Goal: Information Seeking & Learning: Learn about a topic

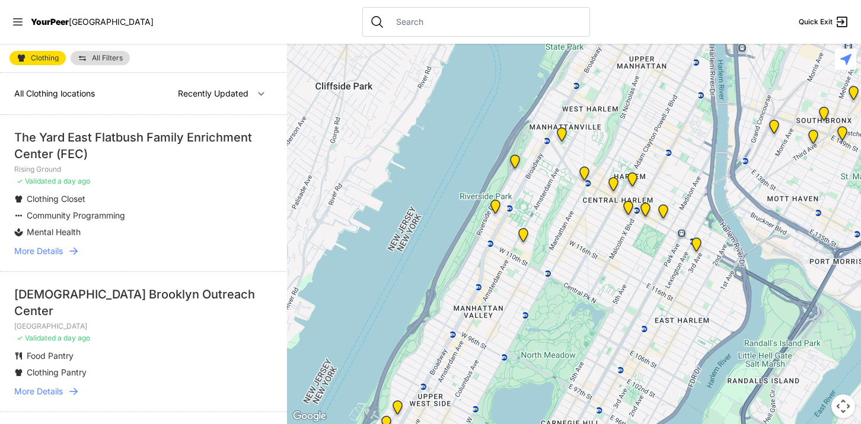
drag, startPoint x: 656, startPoint y: 111, endPoint x: 583, endPoint y: 280, distance: 184.2
click at [583, 280] on div at bounding box center [574, 234] width 574 height 381
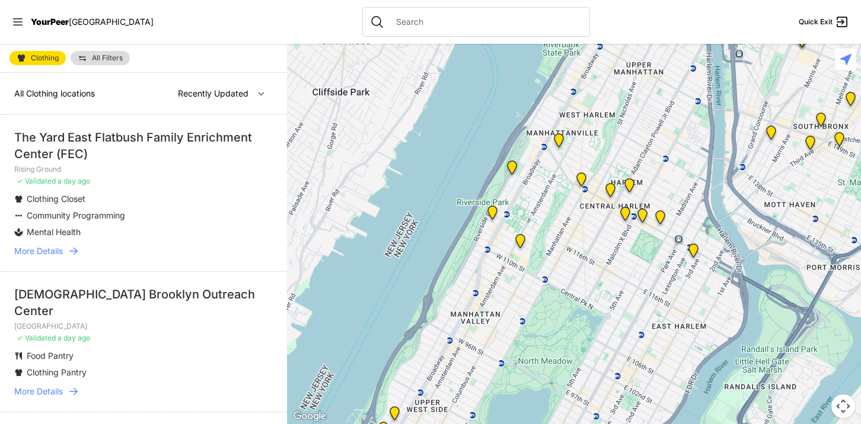
click at [626, 213] on img at bounding box center [625, 216] width 15 height 19
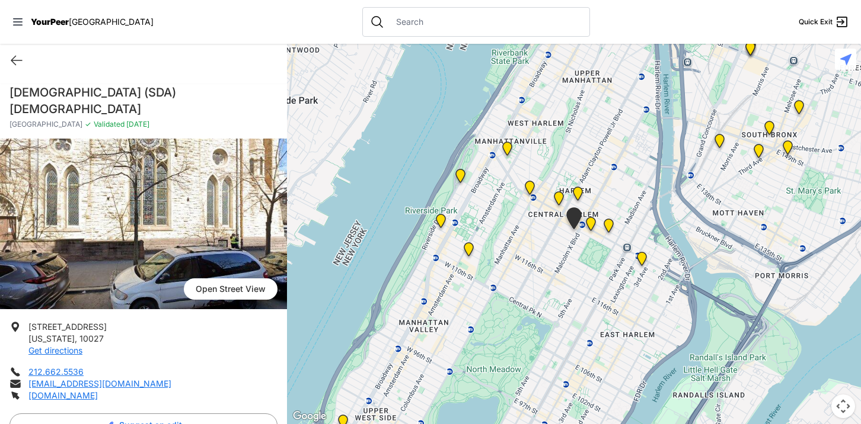
scroll to position [17, 0]
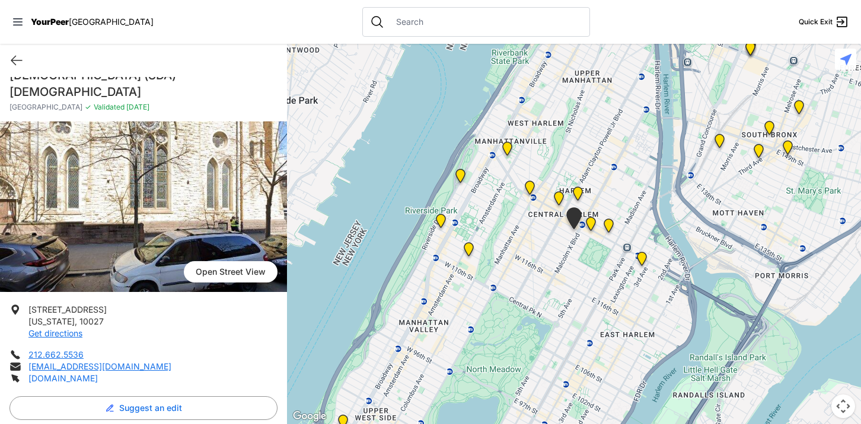
click at [69, 373] on link "[DOMAIN_NAME]" at bounding box center [62, 378] width 69 height 10
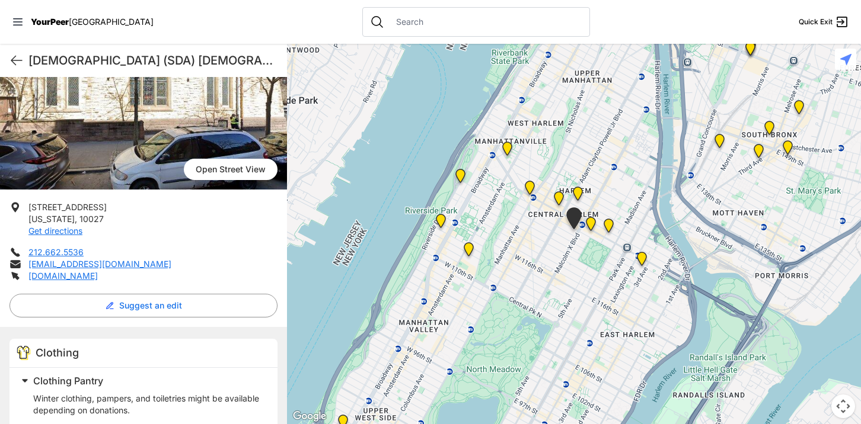
scroll to position [150, 0]
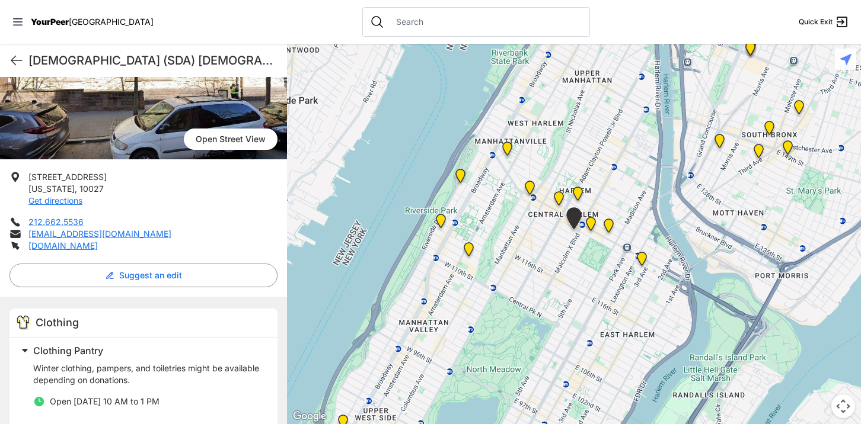
click at [77, 345] on span "Clothing Pantry" at bounding box center [68, 351] width 70 height 12
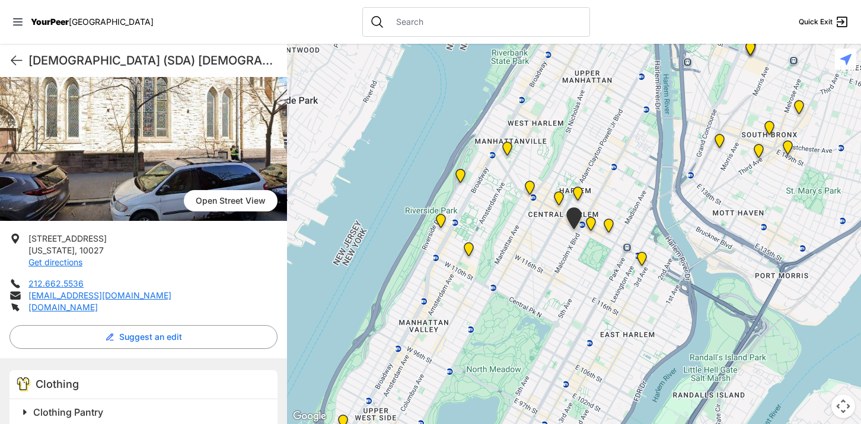
click at [75, 407] on span "Clothing Pantry" at bounding box center [68, 413] width 70 height 12
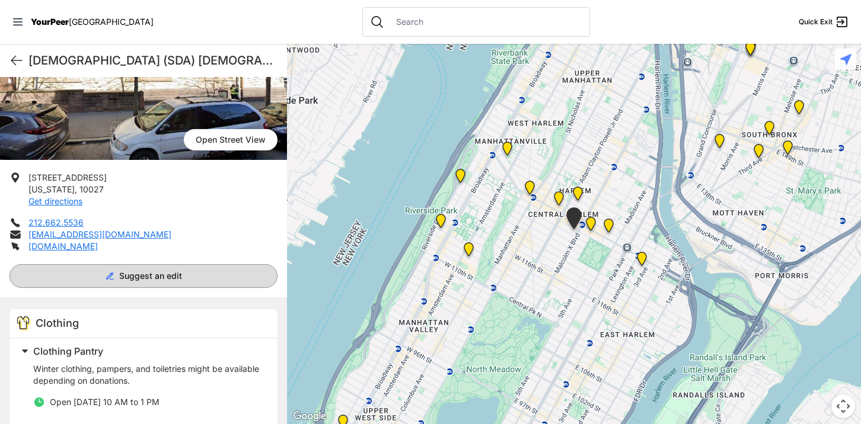
scroll to position [0, 0]
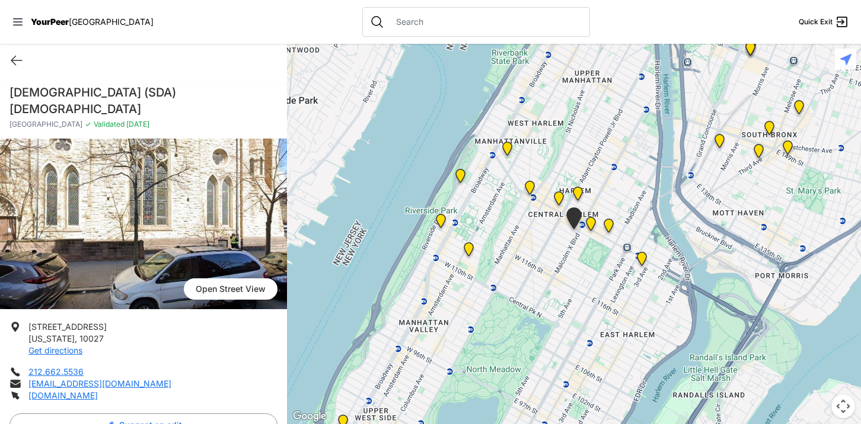
click at [558, 199] on img "Uptown/Harlem DYCD Youth Drop-in Center" at bounding box center [558, 200] width 15 height 19
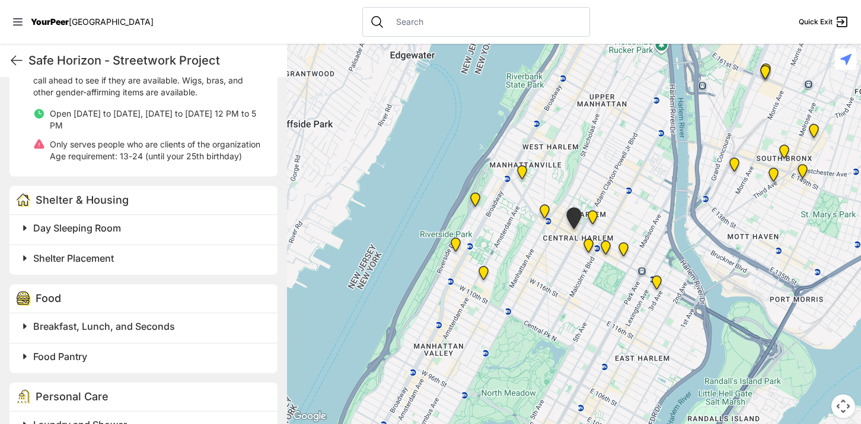
scroll to position [415, 0]
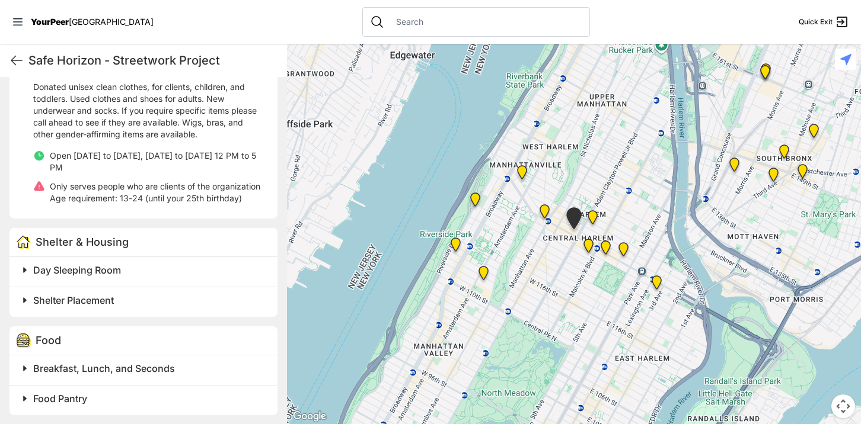
click at [588, 244] on img at bounding box center [588, 248] width 15 height 19
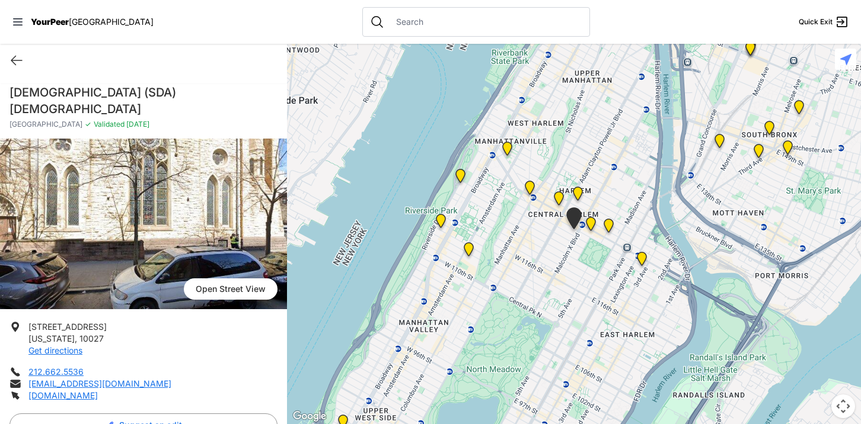
click at [580, 192] on img "Manhattan" at bounding box center [577, 196] width 15 height 19
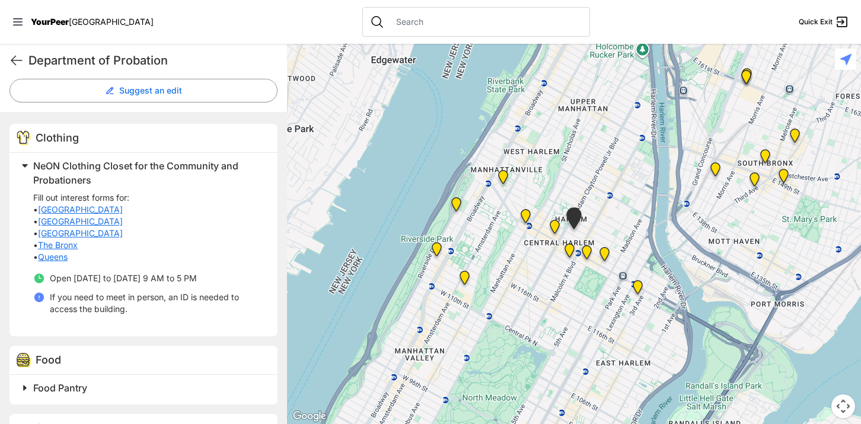
scroll to position [320, 0]
click at [585, 252] on img "Manhattan" at bounding box center [586, 254] width 15 height 19
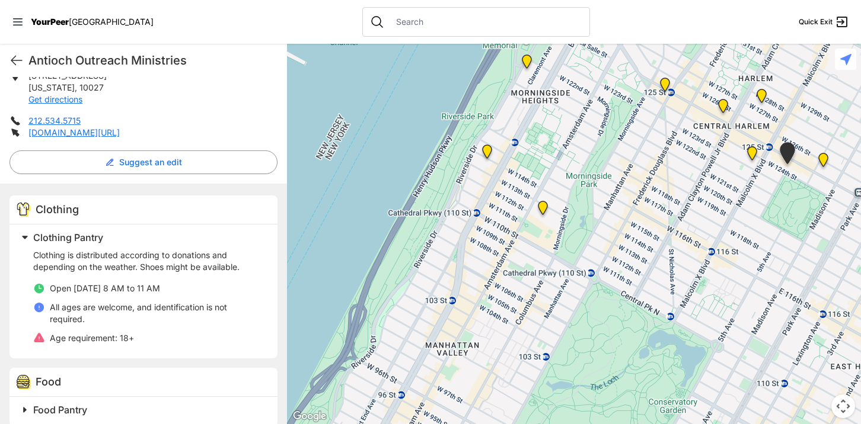
scroll to position [255, 0]
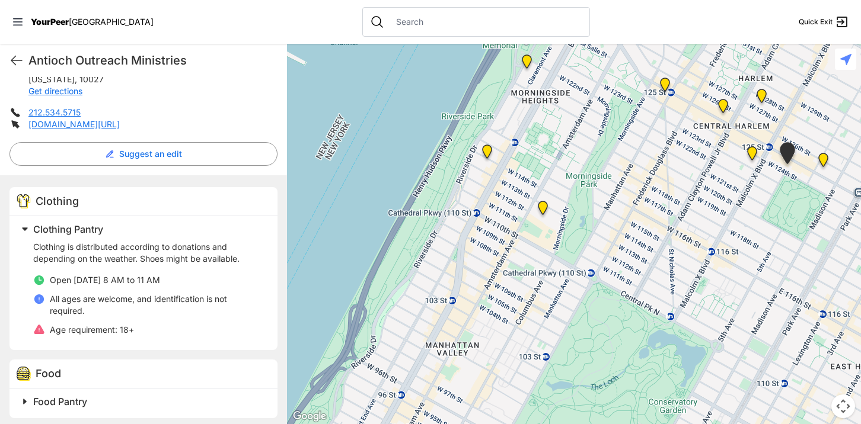
click at [822, 160] on img "East Harlem" at bounding box center [823, 162] width 15 height 19
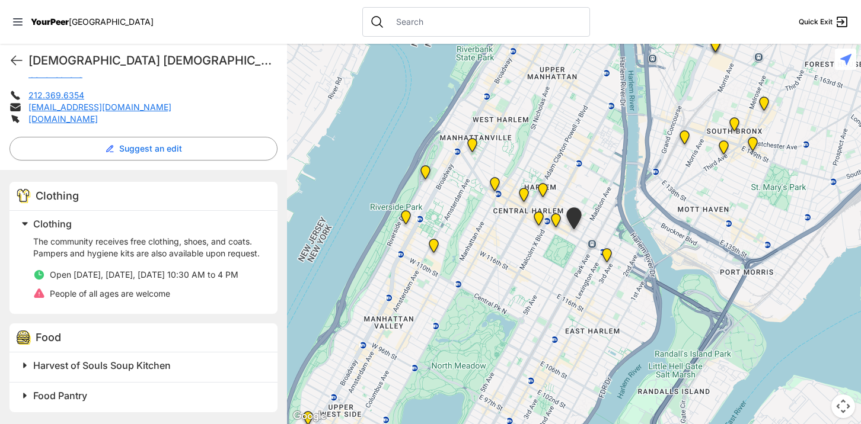
scroll to position [300, 0]
click at [493, 183] on img "The PILLARS – Holistic Recovery Support" at bounding box center [494, 186] width 15 height 19
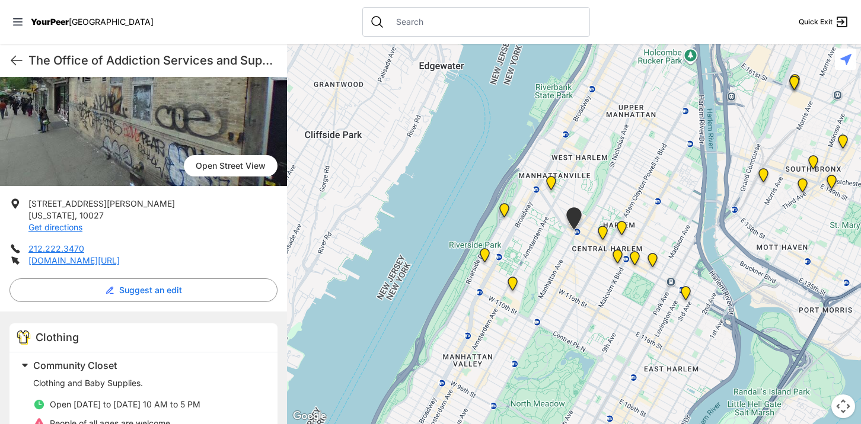
scroll to position [120, 0]
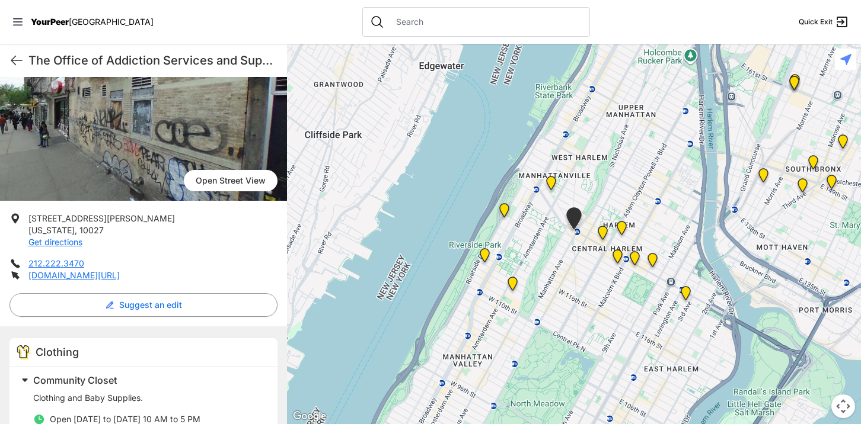
click at [550, 185] on img at bounding box center [551, 185] width 15 height 19
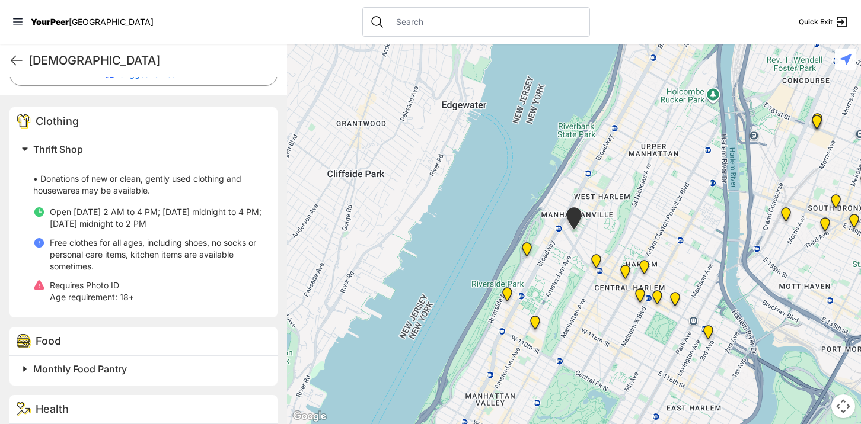
scroll to position [324, 0]
click at [529, 250] on img "Manhattan" at bounding box center [526, 251] width 15 height 19
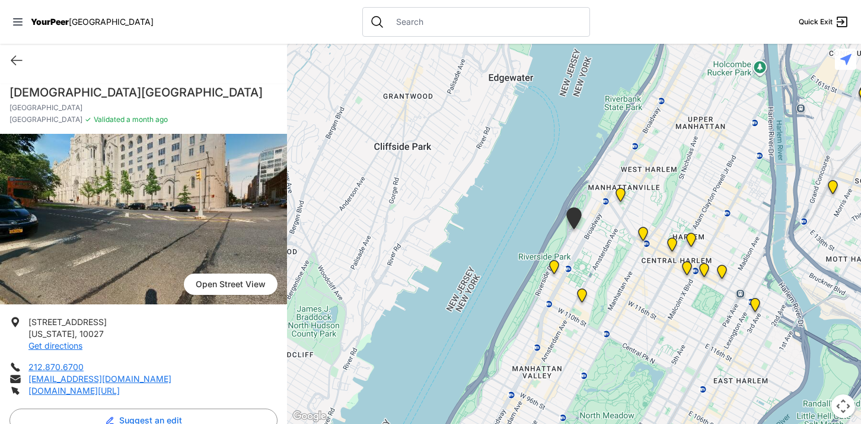
click at [582, 295] on img "The Cathedral Church of St. John the Divine" at bounding box center [581, 298] width 15 height 19
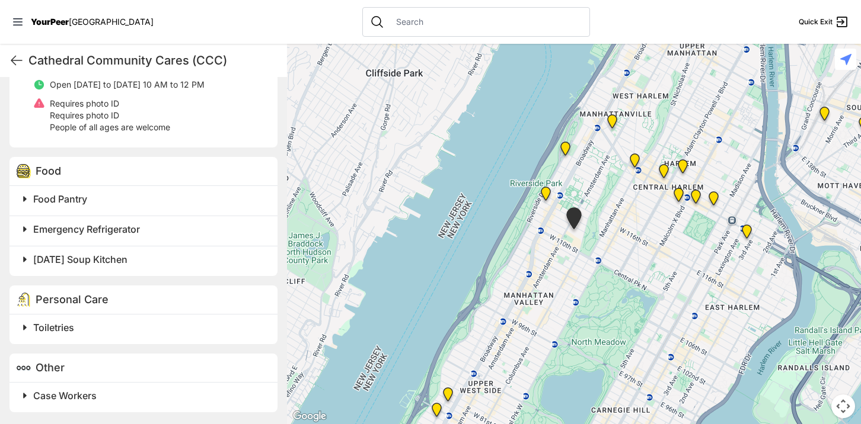
scroll to position [460, 0]
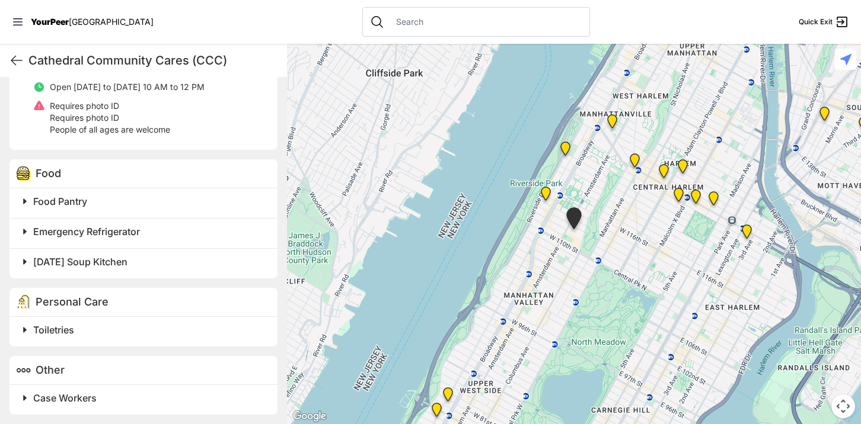
click at [747, 231] on img "Main Location" at bounding box center [746, 234] width 15 height 19
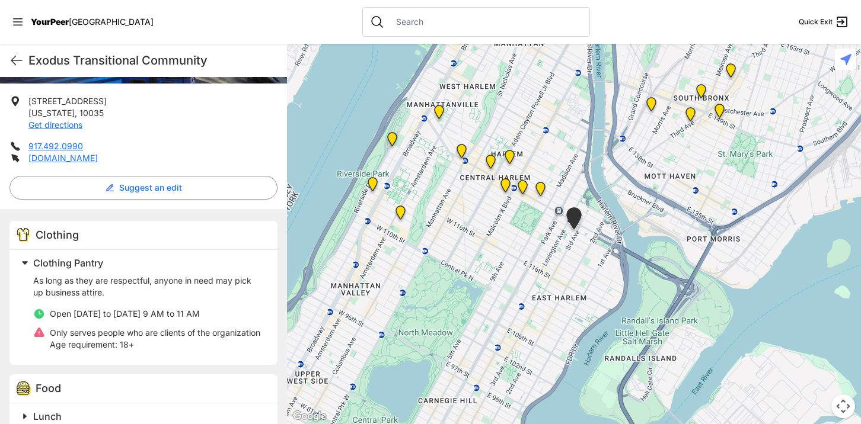
scroll to position [222, 0]
